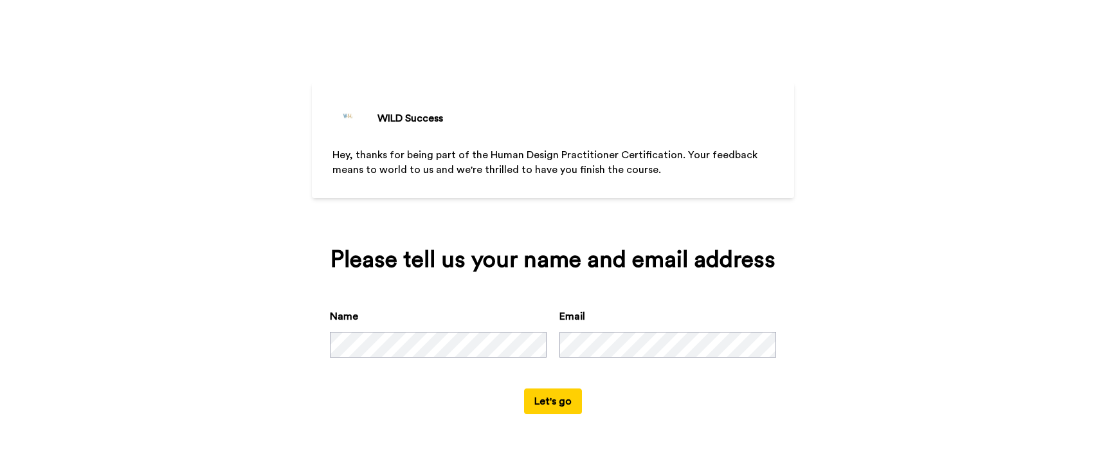
click at [541, 414] on button "Let's go" at bounding box center [553, 401] width 58 height 26
click at [569, 414] on button "Let's go" at bounding box center [553, 401] width 58 height 26
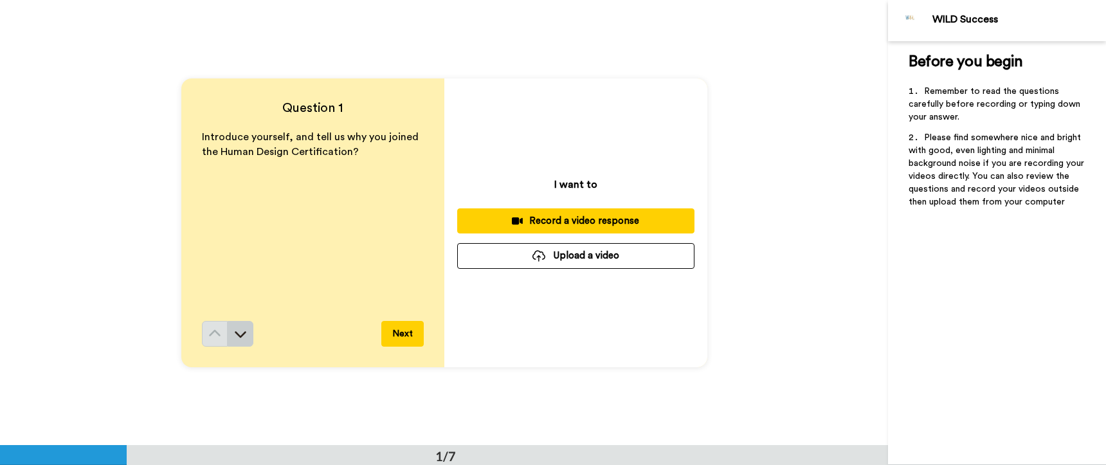
click at [236, 338] on icon at bounding box center [240, 333] width 13 height 13
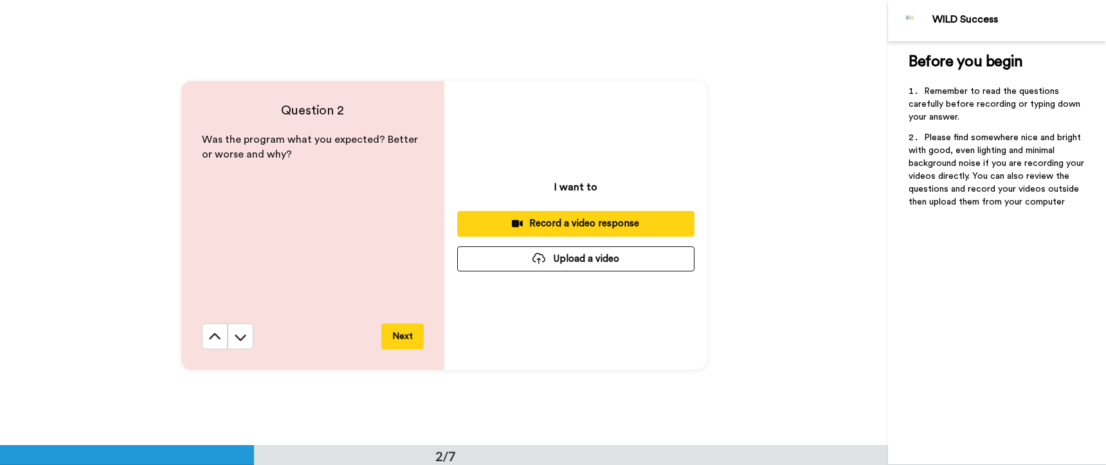
scroll to position [446, 0]
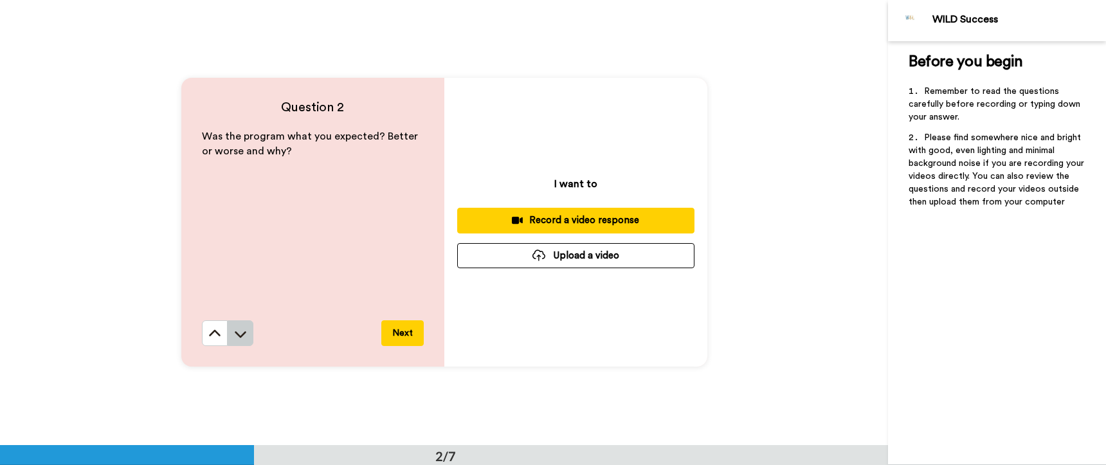
click at [236, 338] on icon at bounding box center [240, 333] width 13 height 13
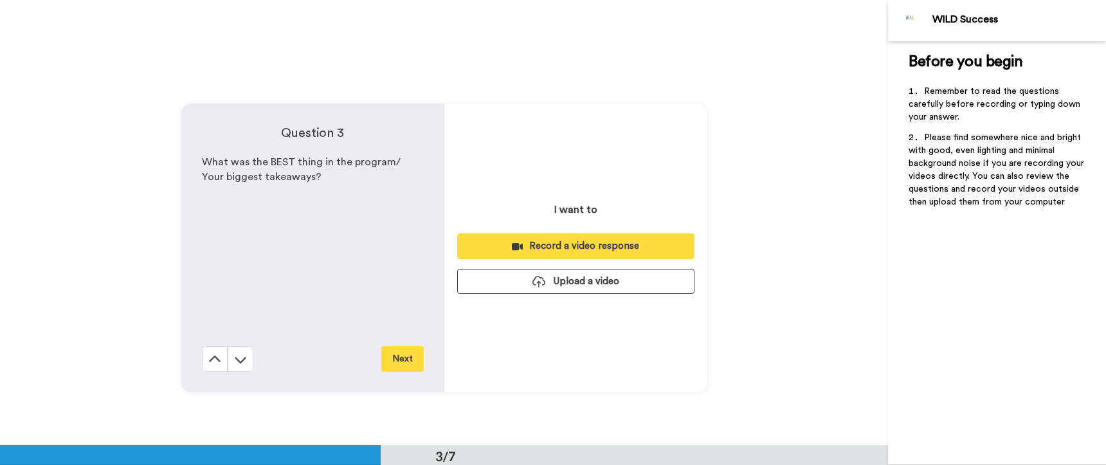
scroll to position [891, 0]
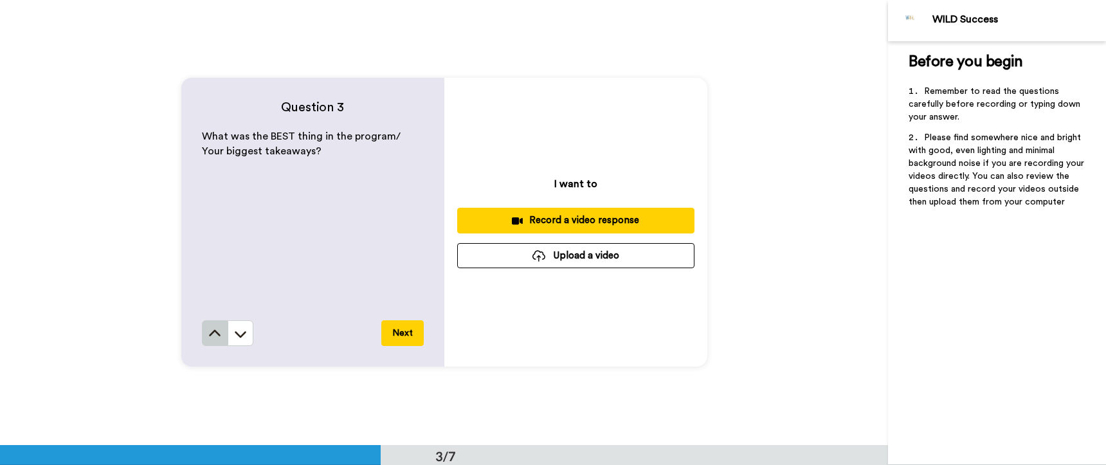
click at [208, 334] on icon at bounding box center [214, 333] width 13 height 13
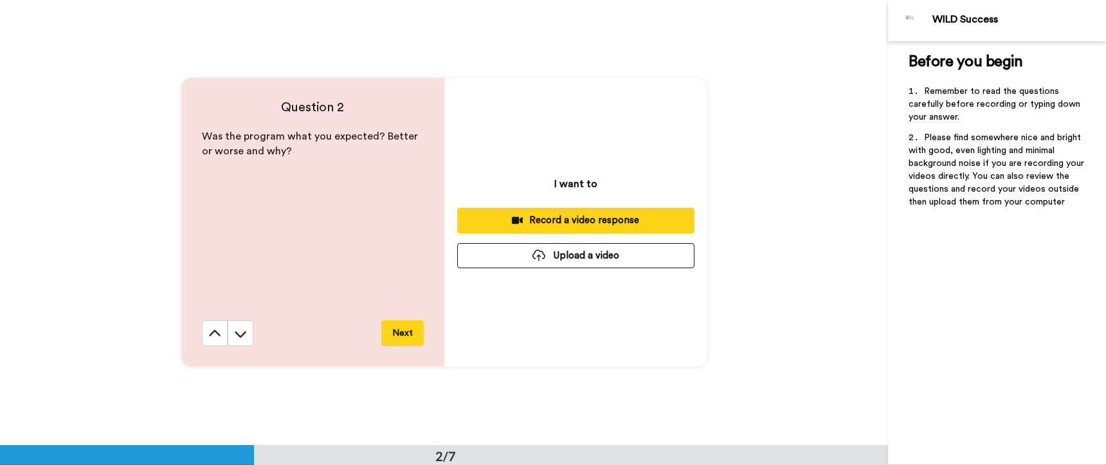
click at [208, 334] on icon at bounding box center [214, 333] width 13 height 13
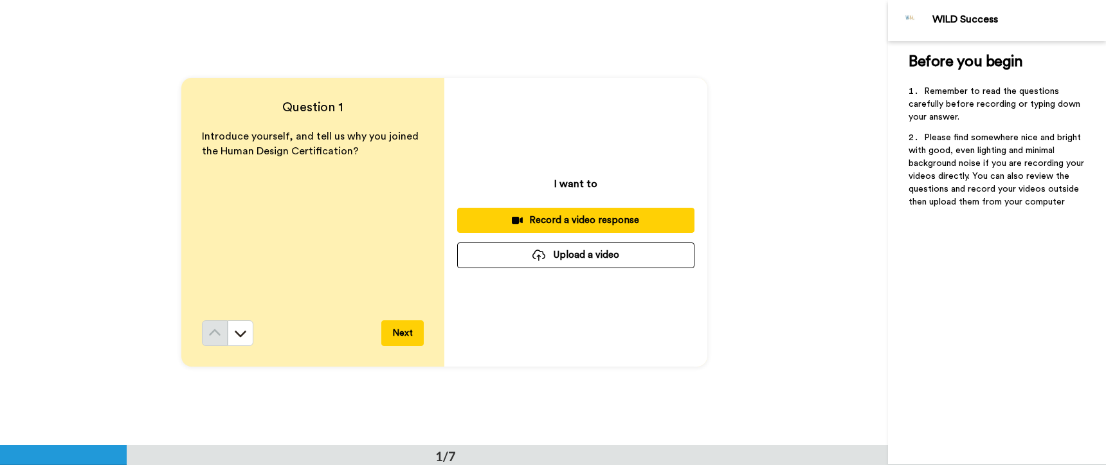
scroll to position [0, 0]
